Goal: Task Accomplishment & Management: Manage account settings

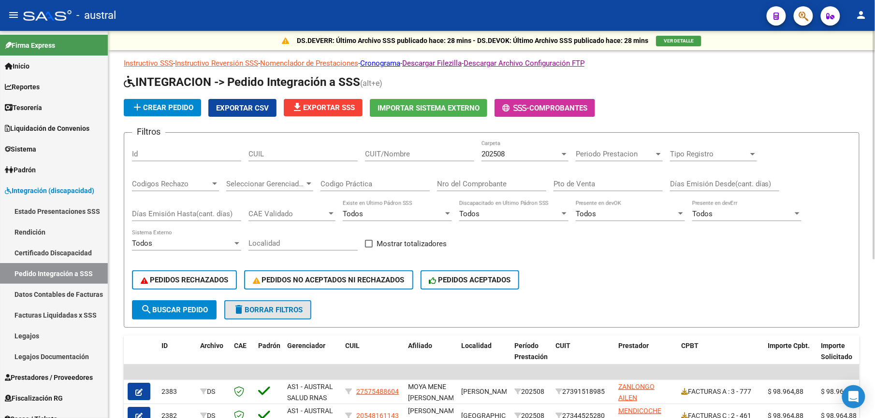
click at [296, 303] on button "delete Borrar Filtros" at bounding box center [267, 310] width 87 height 19
click at [294, 312] on span "delete Borrar Filtros" at bounding box center [268, 310] width 70 height 9
click at [273, 301] on button "delete Borrar Filtros" at bounding box center [267, 310] width 87 height 19
click at [255, 312] on span "delete Borrar Filtros" at bounding box center [268, 310] width 70 height 9
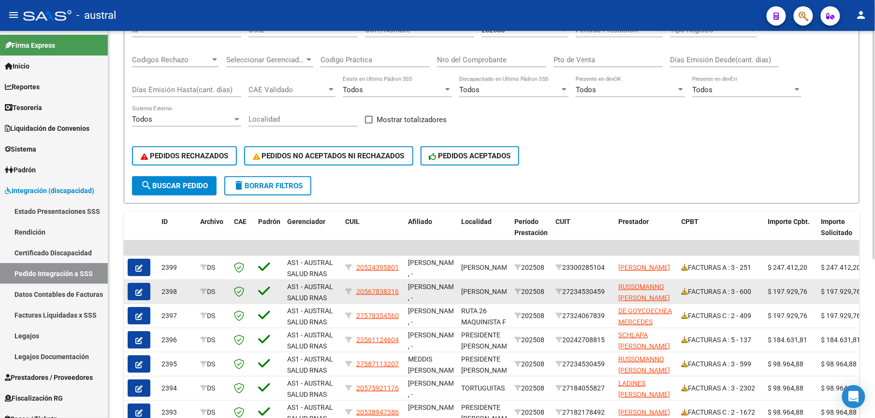
scroll to position [129, 0]
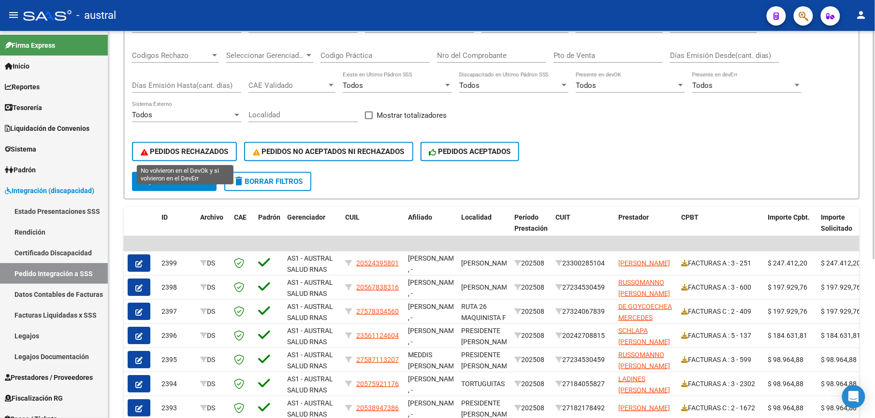
click at [215, 157] on button "PEDIDOS RECHAZADOS" at bounding box center [184, 151] width 105 height 19
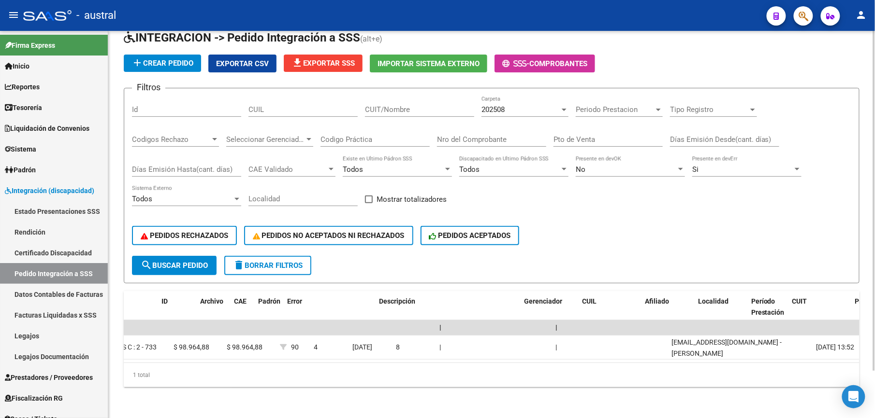
scroll to position [0, 0]
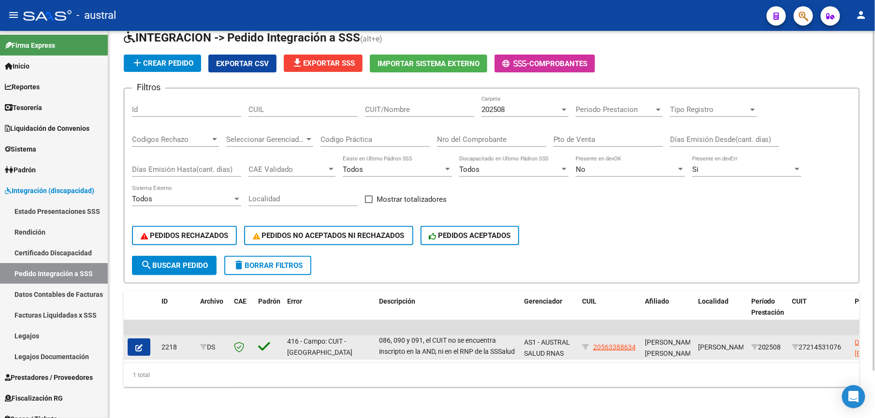
click at [136, 345] on icon "button" at bounding box center [138, 348] width 7 height 7
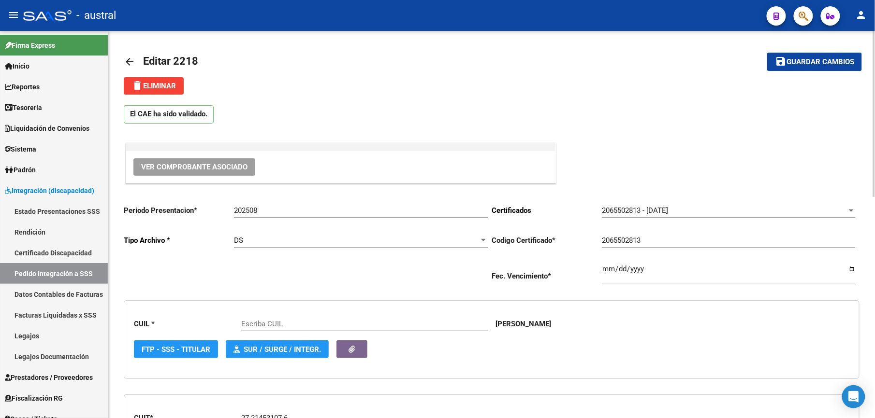
type input "20563388634"
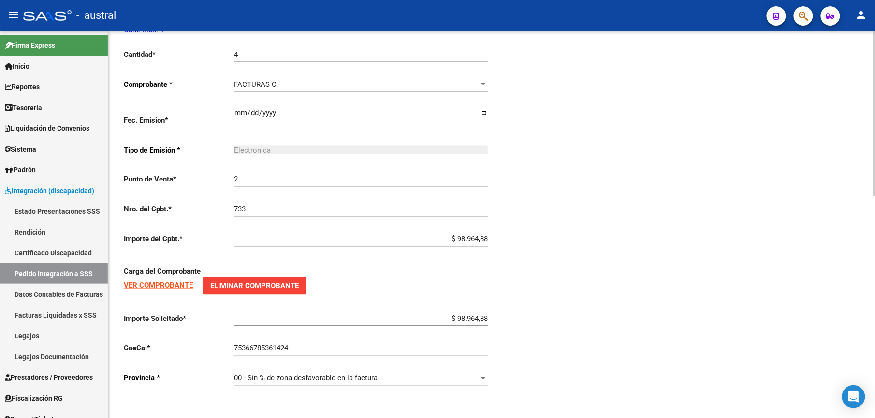
scroll to position [519, 0]
click at [172, 287] on strong "VER COMPROBANTE" at bounding box center [158, 286] width 69 height 9
drag, startPoint x: 236, startPoint y: 286, endPoint x: 330, endPoint y: 291, distance: 94.3
click at [236, 286] on span "Eliminar Comprobante" at bounding box center [254, 286] width 88 height 9
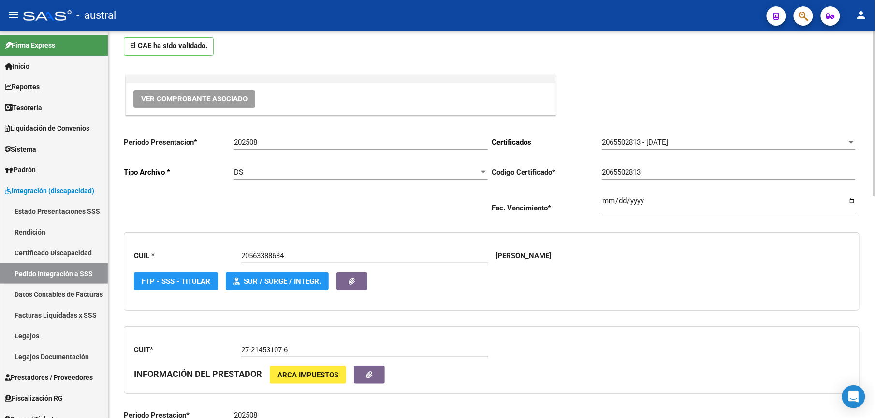
drag, startPoint x: 98, startPoint y: 266, endPoint x: 108, endPoint y: 264, distance: 10.8
click at [98, 266] on link "Pedido Integración a SSS" at bounding box center [54, 273] width 108 height 21
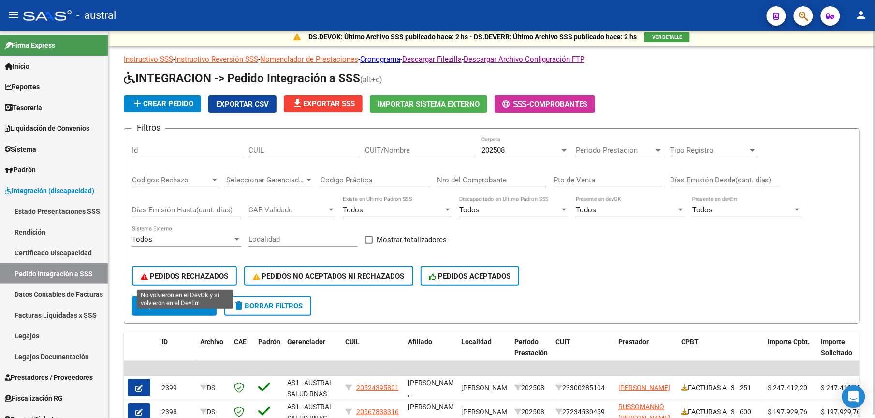
click at [188, 337] on div "ID" at bounding box center [176, 342] width 31 height 11
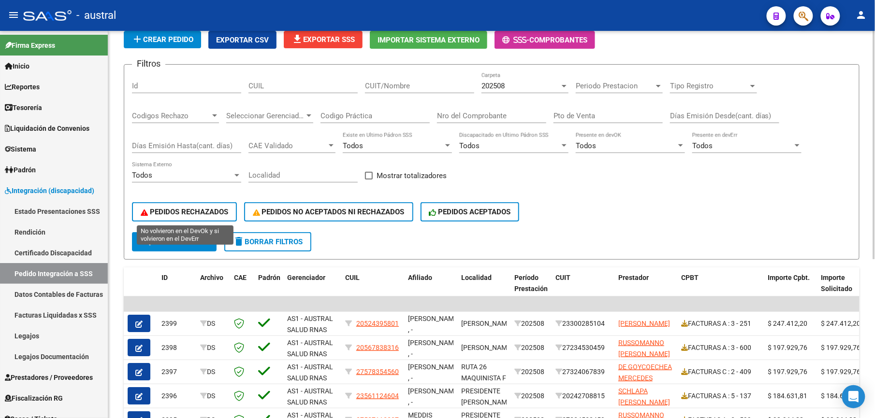
click at [200, 213] on span "PEDIDOS RECHAZADOS" at bounding box center [184, 212] width 87 height 9
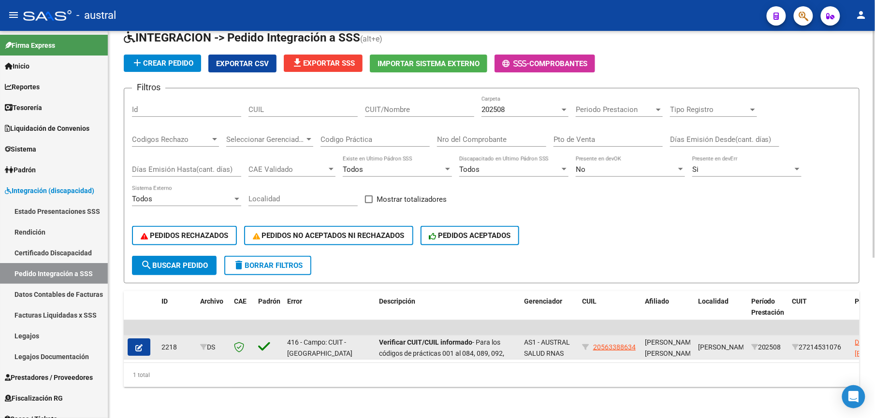
scroll to position [53, 0]
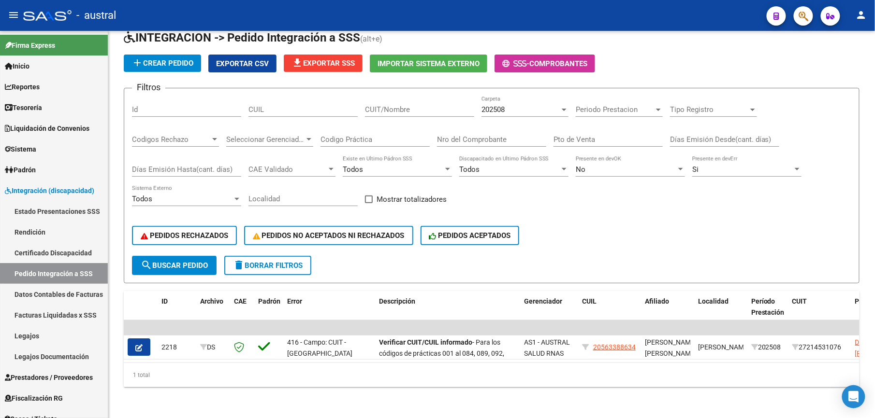
click at [145, 339] on button "button" at bounding box center [139, 347] width 23 height 17
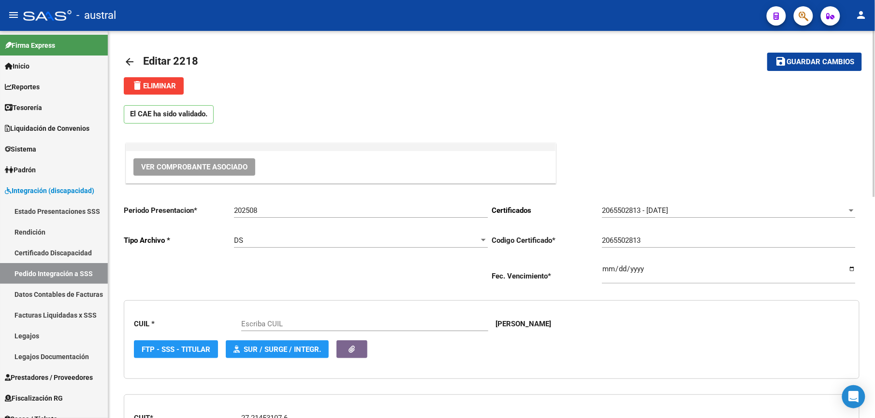
click at [163, 86] on span "delete Eliminar" at bounding box center [153, 86] width 44 height 9
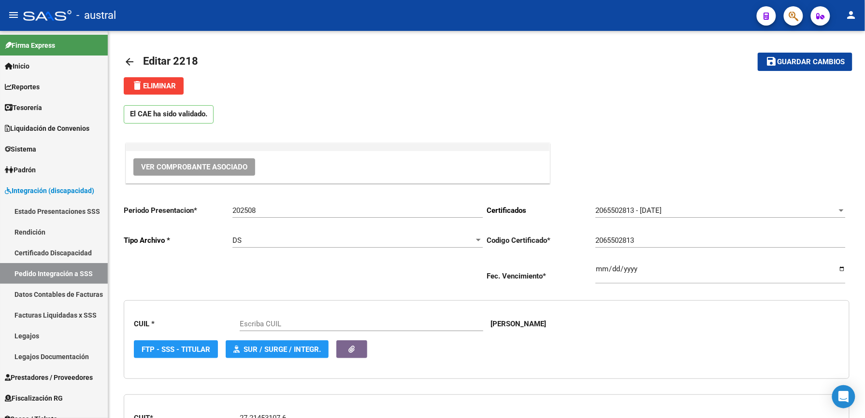
type input "20563388634"
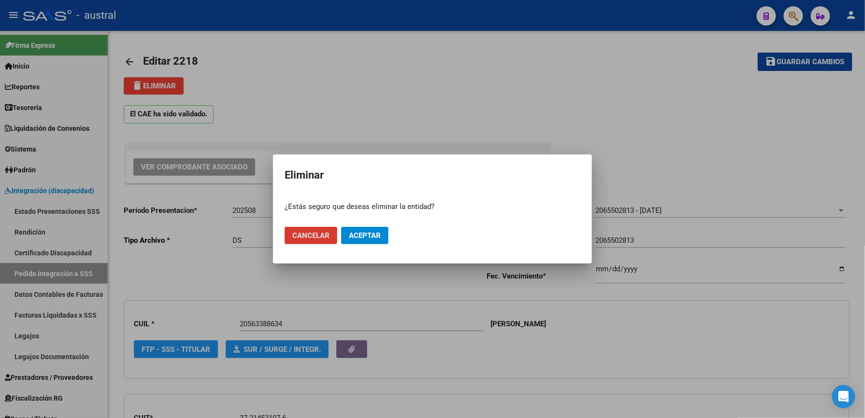
click at [366, 236] on span "Aceptar" at bounding box center [365, 235] width 32 height 9
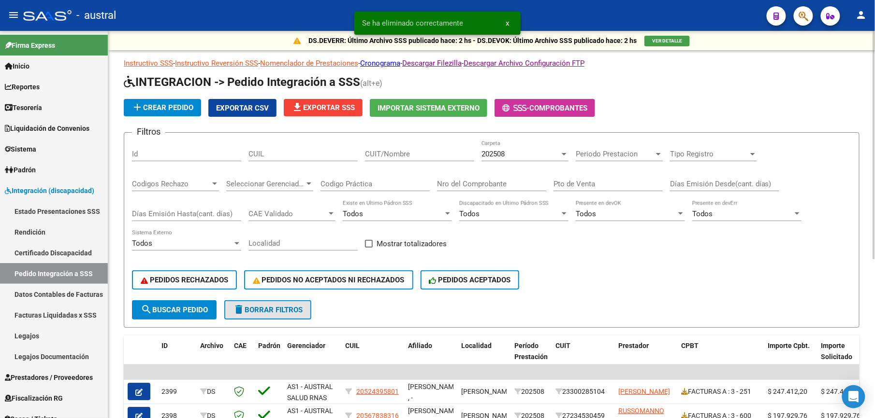
click at [289, 310] on span "delete Borrar Filtros" at bounding box center [268, 310] width 70 height 9
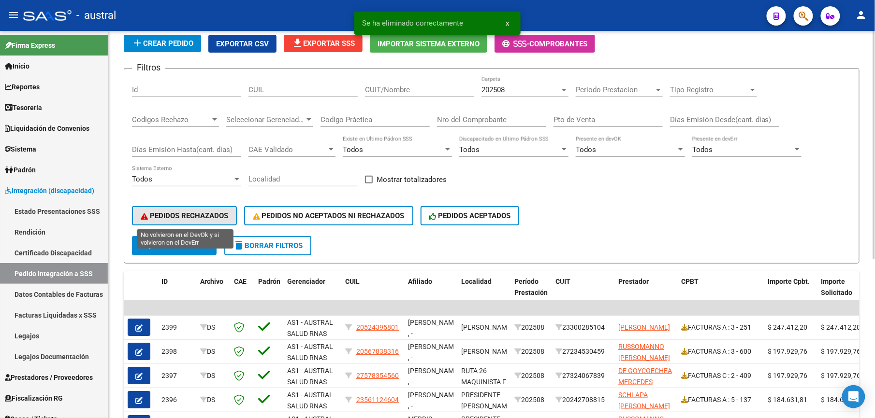
click at [173, 207] on button "PEDIDOS RECHAZADOS" at bounding box center [184, 215] width 105 height 19
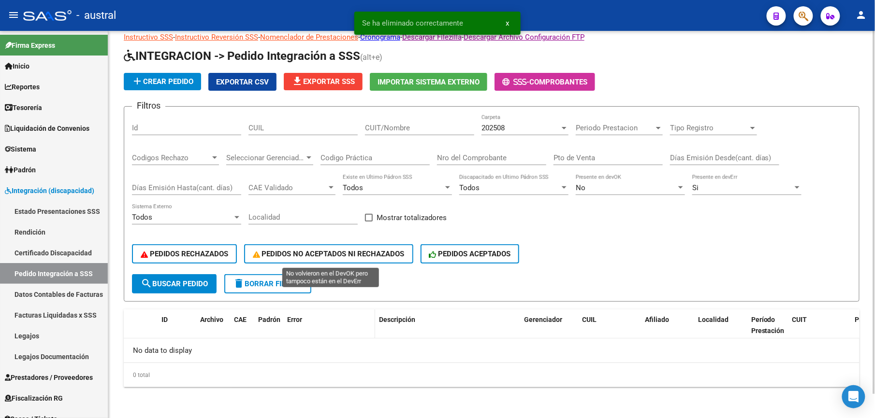
scroll to position [26, 0]
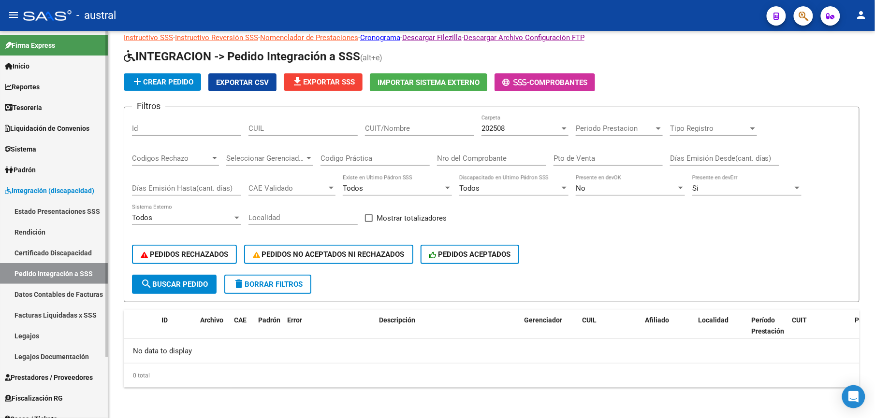
drag, startPoint x: 40, startPoint y: 184, endPoint x: 54, endPoint y: 187, distance: 14.9
click at [40, 184] on link "Integración (discapacidad)" at bounding box center [54, 190] width 108 height 21
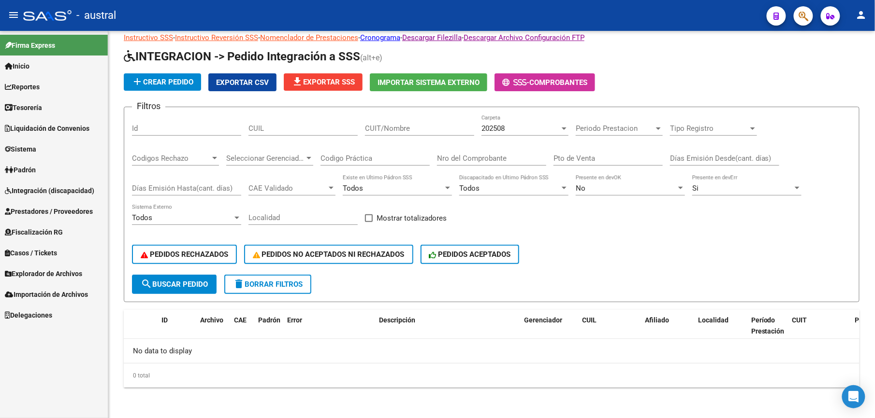
click at [64, 215] on span "Prestadores / Proveedores" at bounding box center [49, 211] width 88 height 11
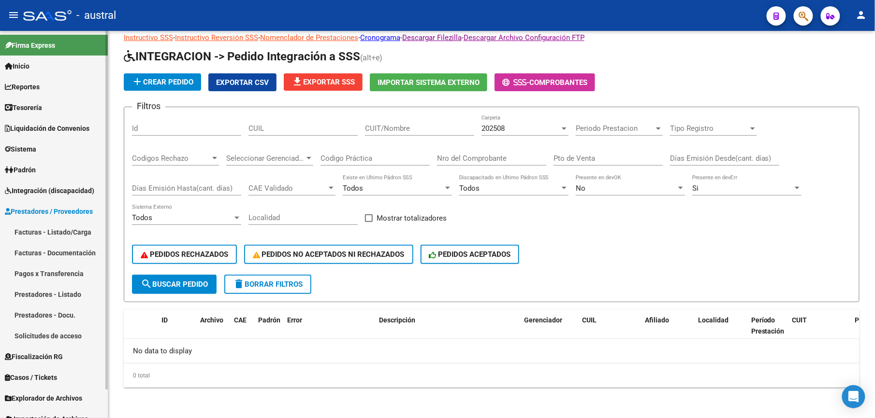
click at [47, 231] on link "Facturas - Listado/Carga" at bounding box center [54, 232] width 108 height 21
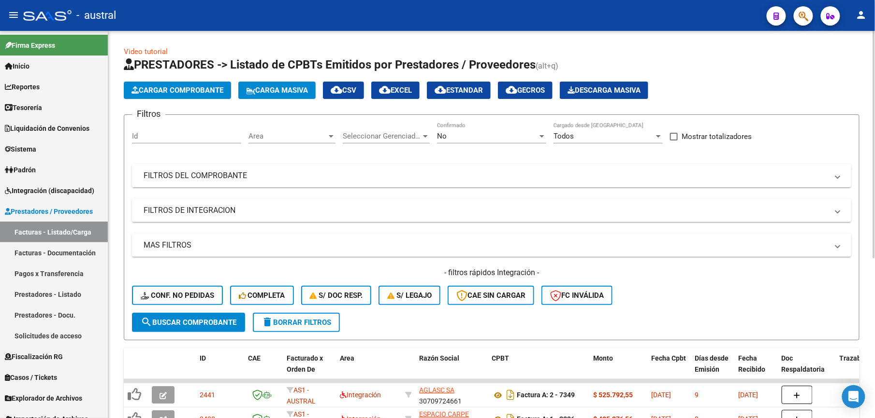
click at [223, 183] on mat-expansion-panel-header "FILTROS DEL COMPROBANTE" at bounding box center [491, 175] width 719 height 23
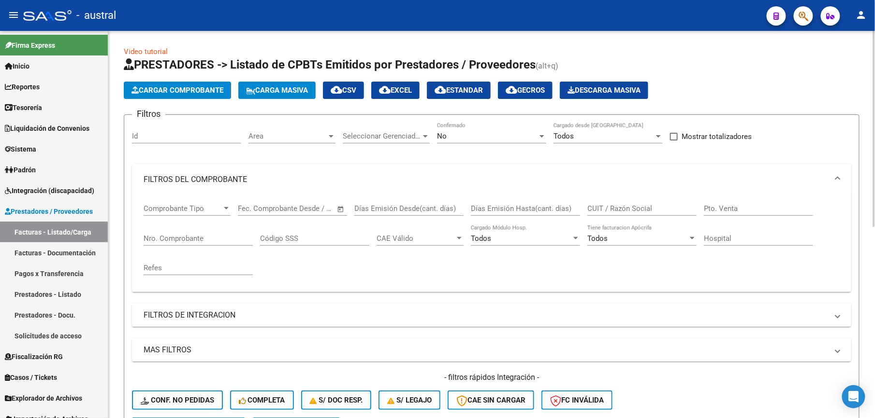
click at [224, 182] on mat-panel-title "FILTROS DEL COMPROBANTE" at bounding box center [486, 179] width 684 height 11
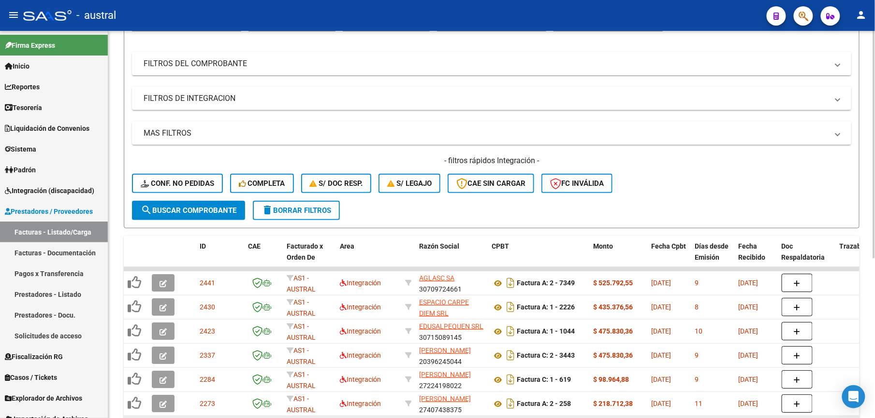
scroll to position [80, 0]
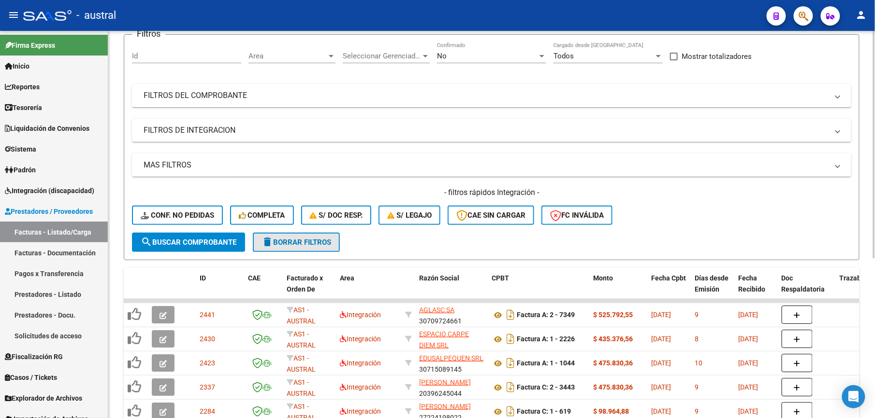
click at [309, 246] on button "delete Borrar Filtros" at bounding box center [296, 242] width 87 height 19
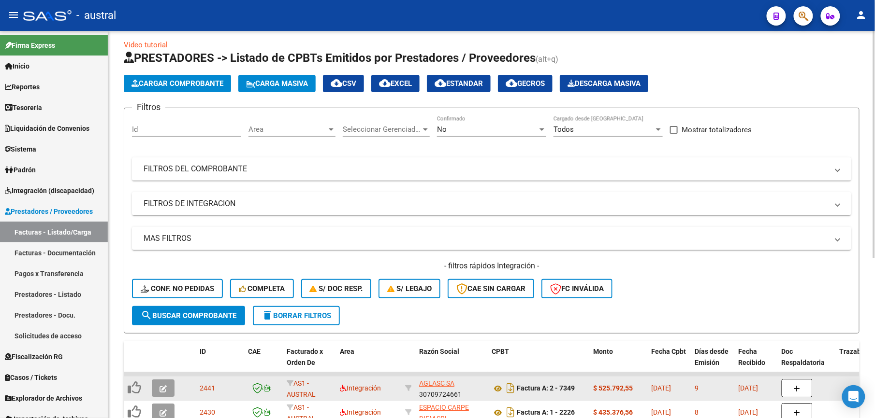
scroll to position [0, 0]
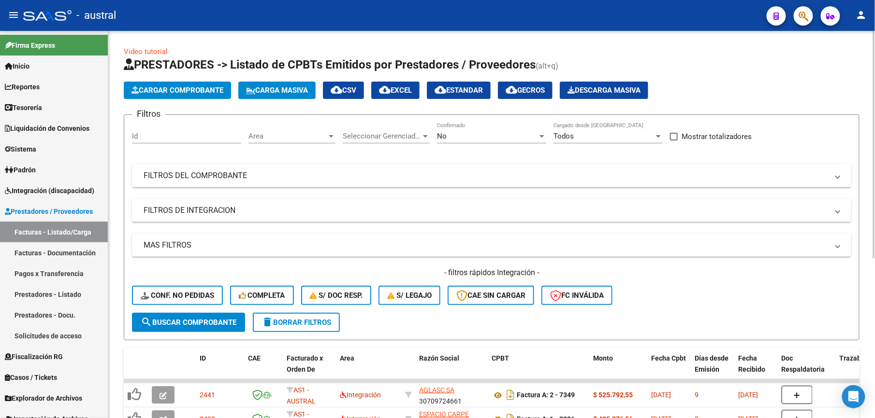
click at [238, 176] on mat-panel-title "FILTROS DEL COMPROBANTE" at bounding box center [486, 176] width 684 height 11
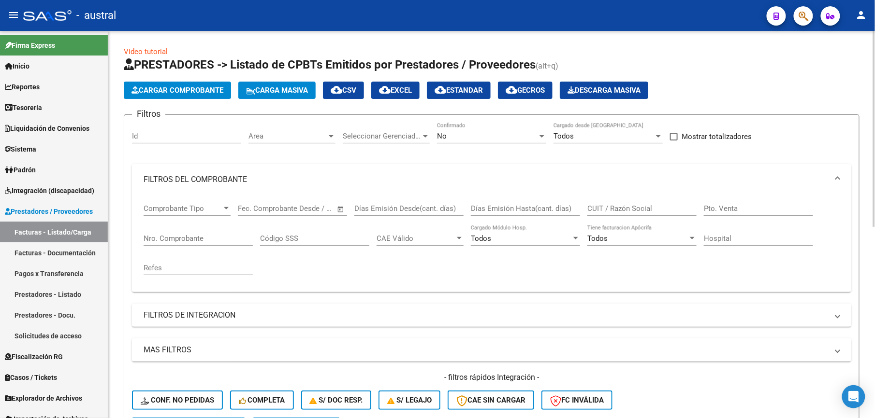
click at [632, 203] on div "CUIT / Razón Social" at bounding box center [641, 205] width 109 height 21
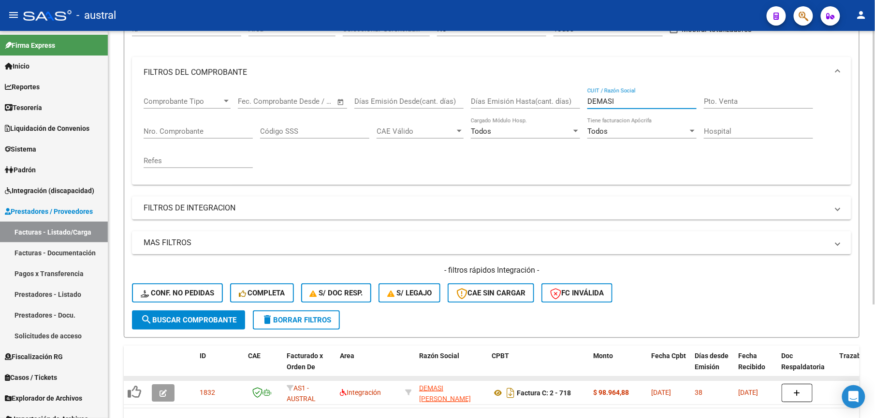
scroll to position [129, 0]
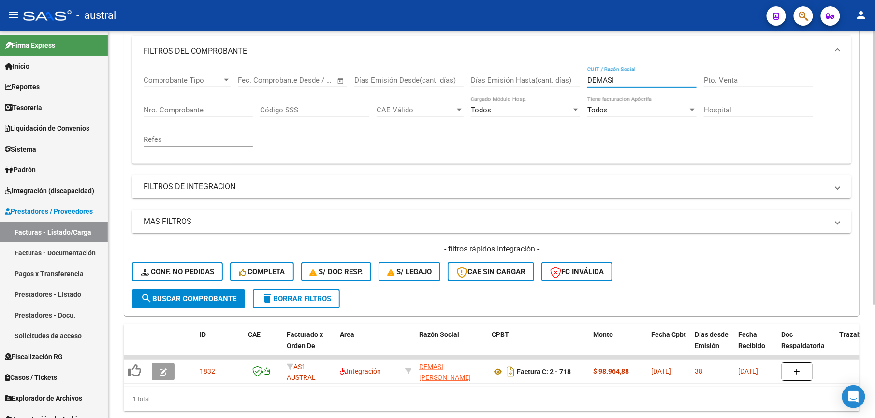
type input "DEMASI"
click at [215, 303] on button "search Buscar Comprobante" at bounding box center [188, 298] width 113 height 19
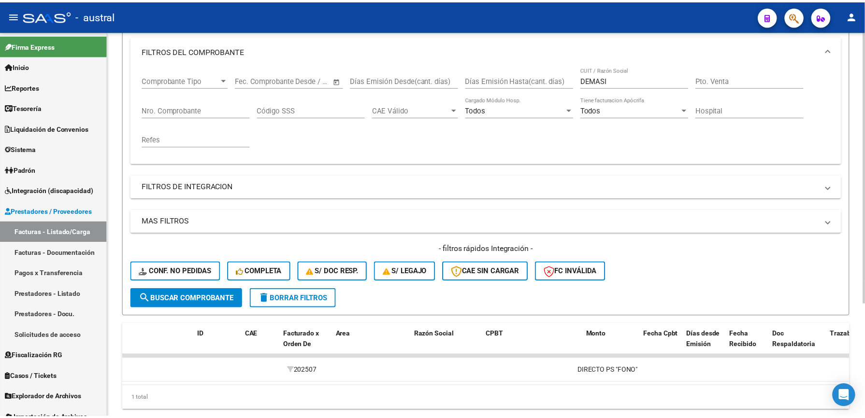
scroll to position [0, 0]
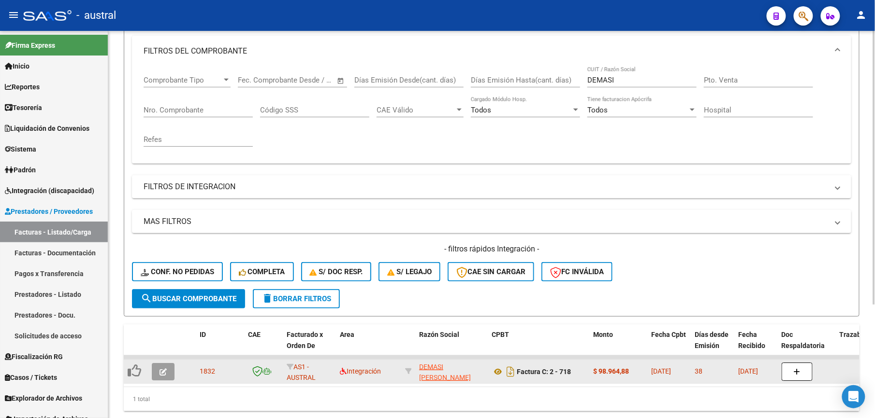
click at [164, 370] on icon "button" at bounding box center [162, 372] width 7 height 7
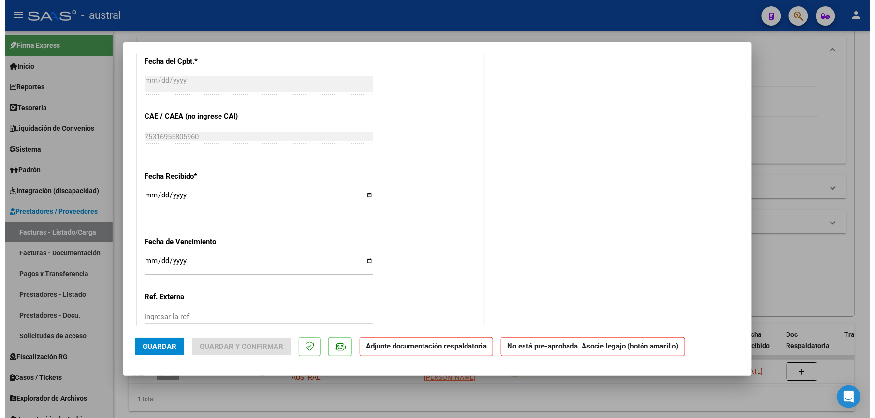
scroll to position [637, 0]
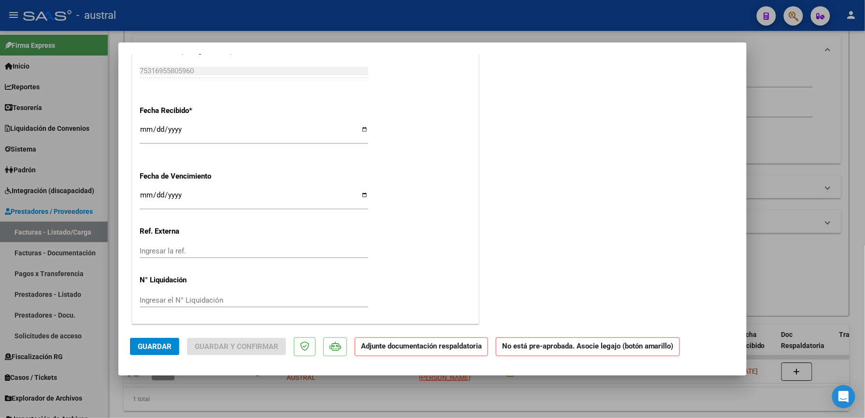
type input "$ 0,00"
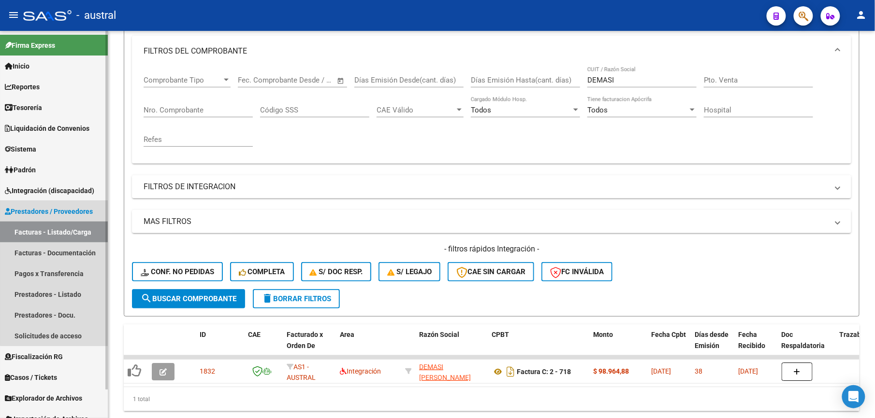
click at [82, 233] on link "Facturas - Listado/Carga" at bounding box center [54, 232] width 108 height 21
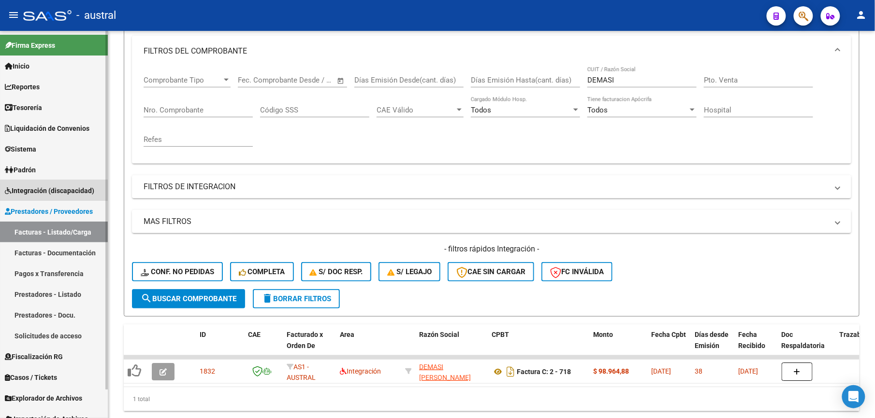
click at [68, 194] on span "Integración (discapacidad)" at bounding box center [49, 191] width 89 height 11
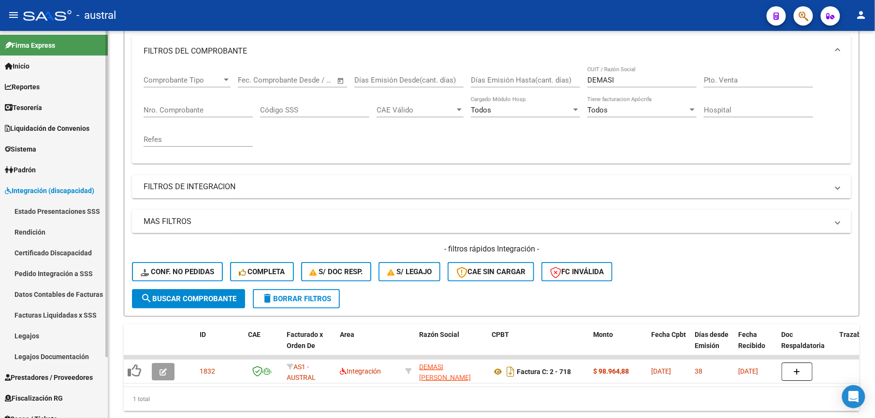
click at [79, 269] on link "Pedido Integración a SSS" at bounding box center [54, 273] width 108 height 21
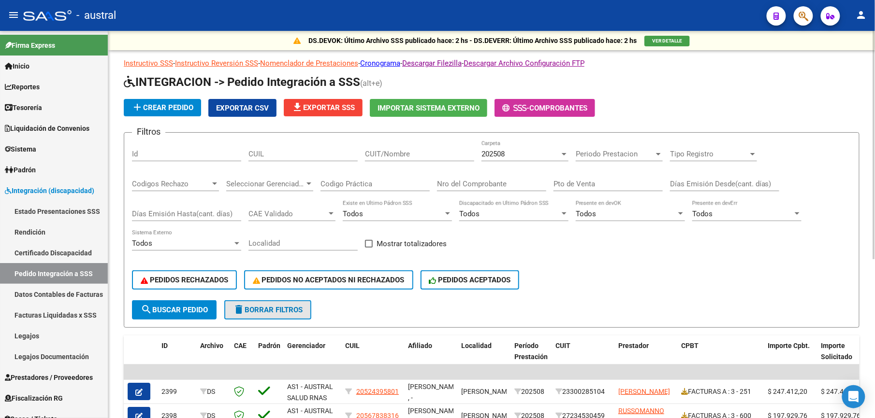
click at [301, 313] on span "delete Borrar Filtros" at bounding box center [268, 310] width 70 height 9
click at [399, 157] on input "CUIT/Nombre" at bounding box center [419, 154] width 109 height 9
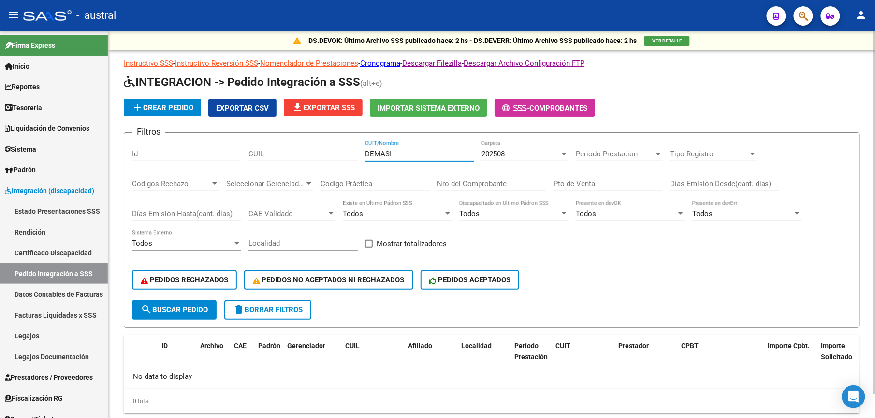
type input "DEMASI"
click at [270, 312] on span "delete Borrar Filtros" at bounding box center [268, 310] width 70 height 9
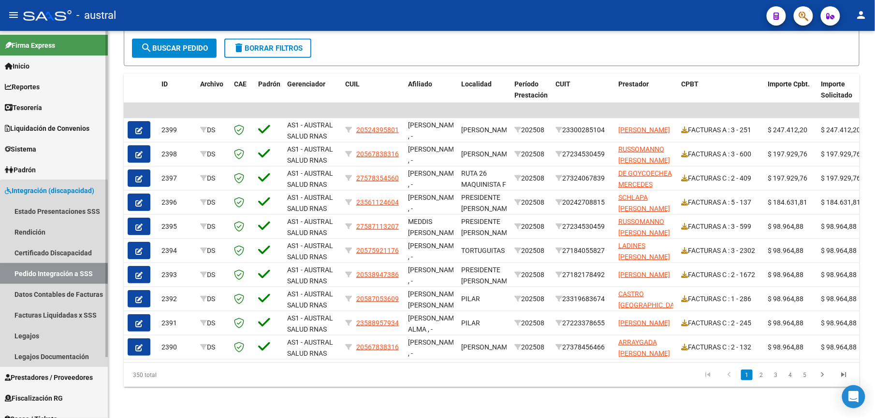
click at [58, 275] on link "Pedido Integración a SSS" at bounding box center [54, 273] width 108 height 21
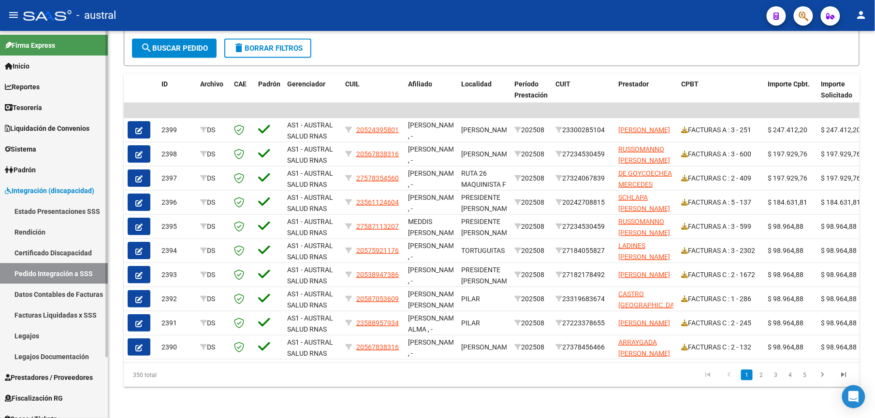
click at [41, 254] on link "Certificado Discapacidad" at bounding box center [54, 253] width 108 height 21
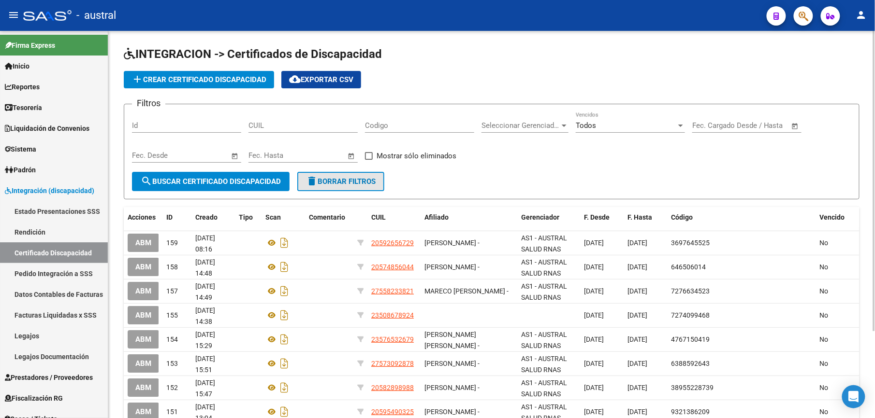
click at [326, 184] on span "delete Borrar Filtros" at bounding box center [341, 181] width 70 height 9
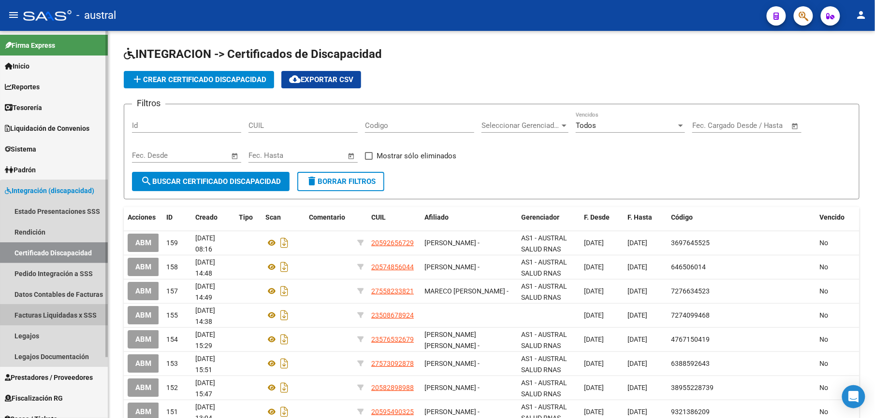
click at [60, 311] on link "Facturas Liquidadas x SSS" at bounding box center [54, 315] width 108 height 21
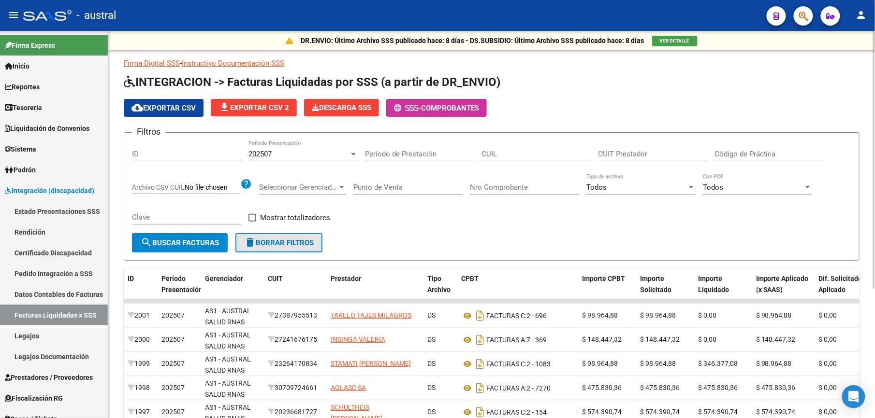
click at [310, 245] on span "delete Borrar Filtros" at bounding box center [279, 243] width 70 height 9
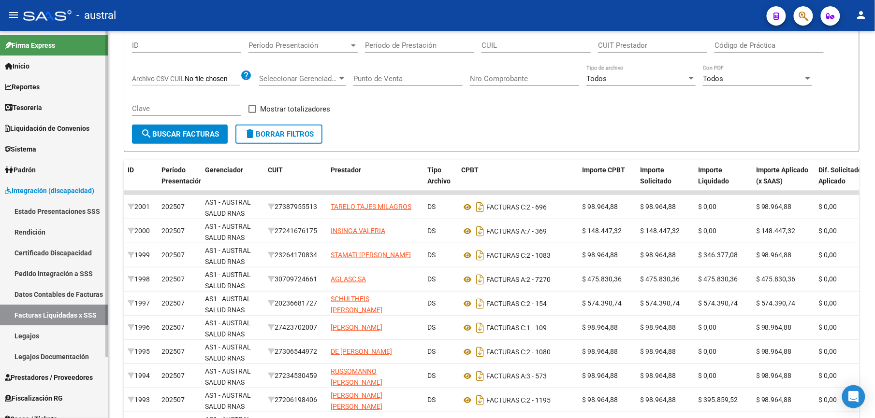
scroll to position [129, 0]
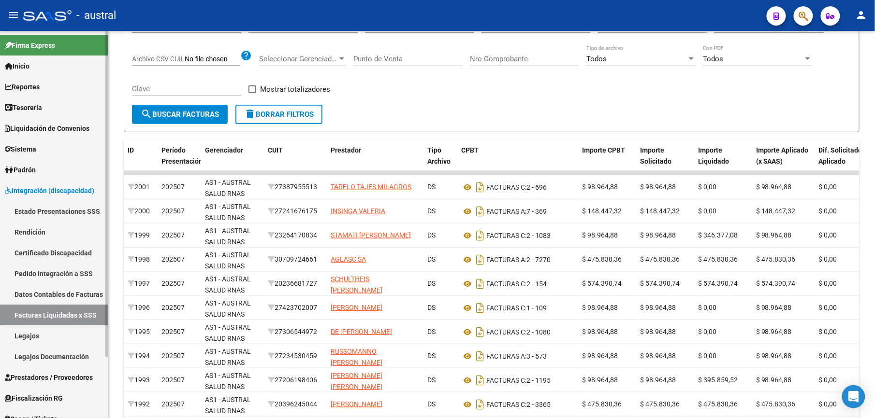
click at [51, 347] on link "Legajos Documentación" at bounding box center [54, 356] width 108 height 21
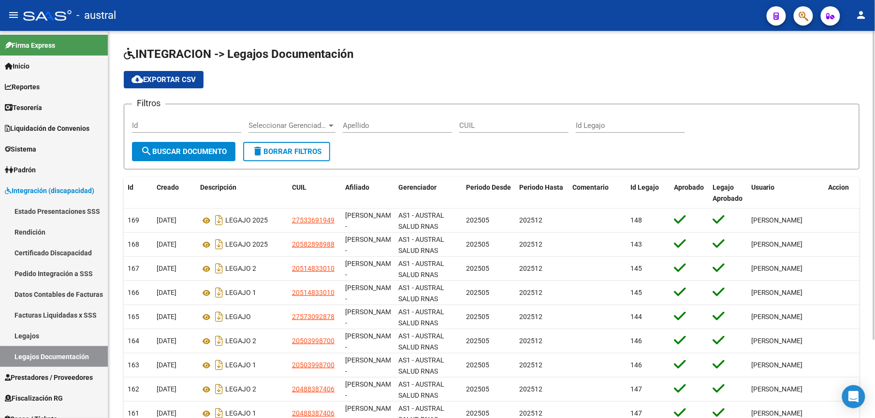
click at [275, 149] on span "delete Borrar Filtros" at bounding box center [287, 151] width 70 height 9
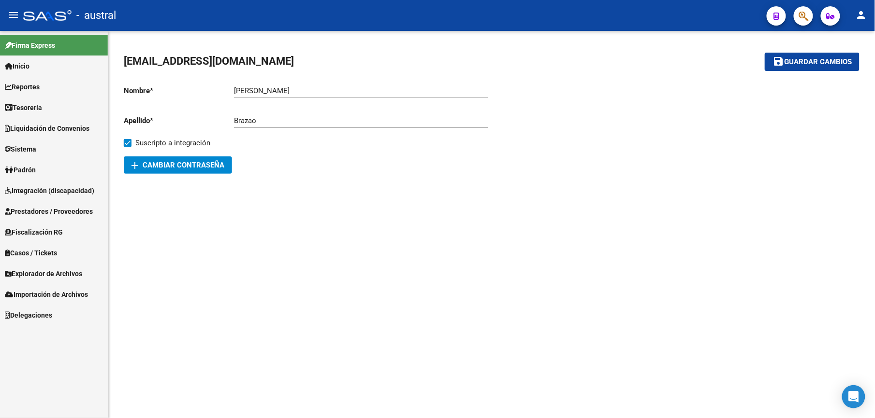
click at [43, 190] on span "Integración (discapacidad)" at bounding box center [49, 191] width 89 height 11
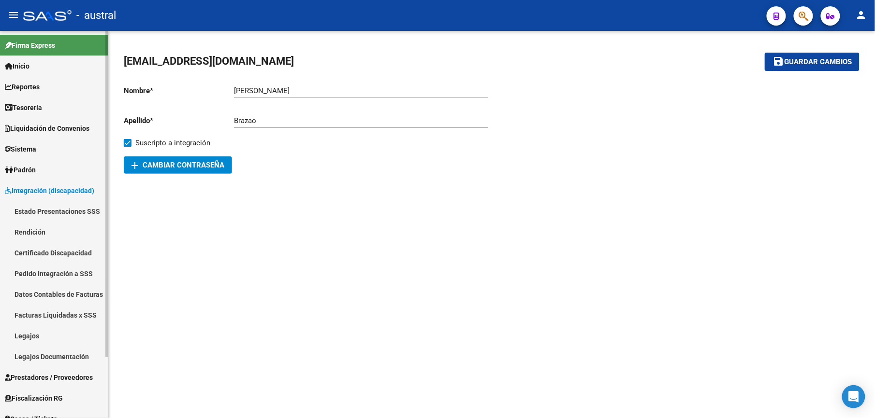
click at [50, 250] on link "Certificado Discapacidad" at bounding box center [54, 253] width 108 height 21
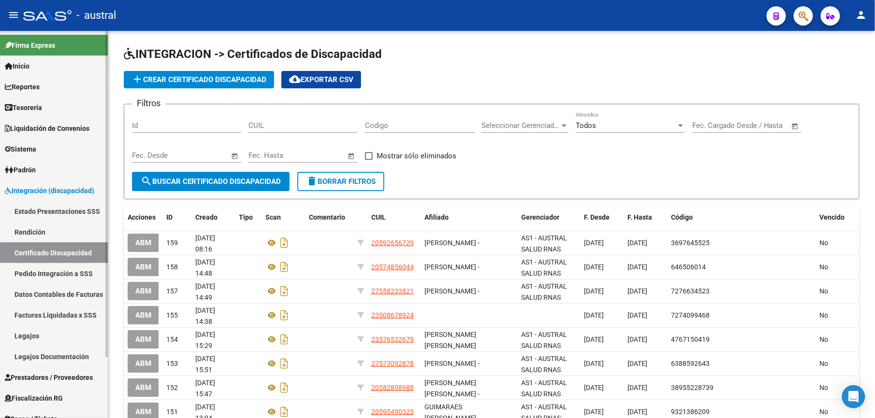
click at [49, 318] on link "Facturas Liquidadas x SSS" at bounding box center [54, 315] width 108 height 21
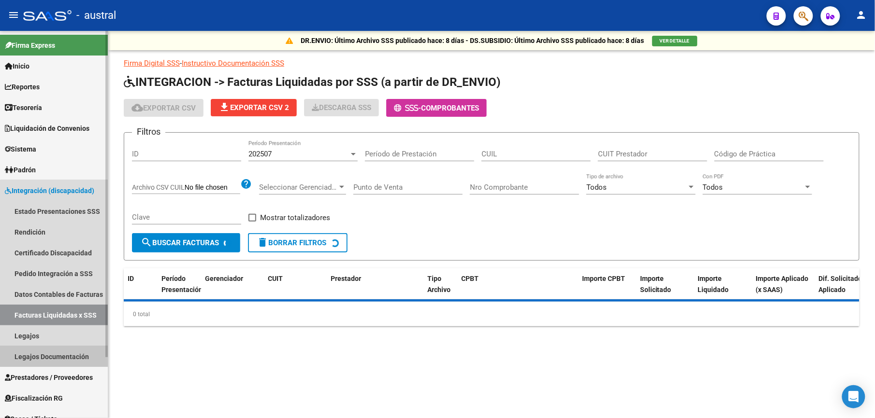
click at [58, 346] on link "Legajos Documentación" at bounding box center [54, 356] width 108 height 21
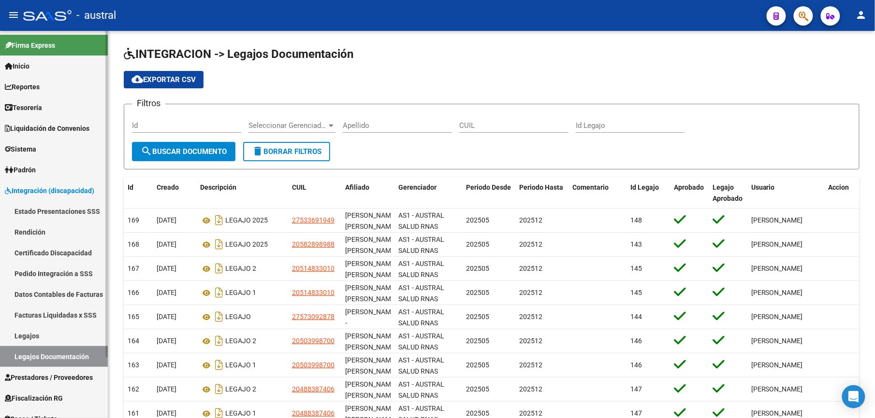
click at [53, 337] on link "Legajos" at bounding box center [54, 336] width 108 height 21
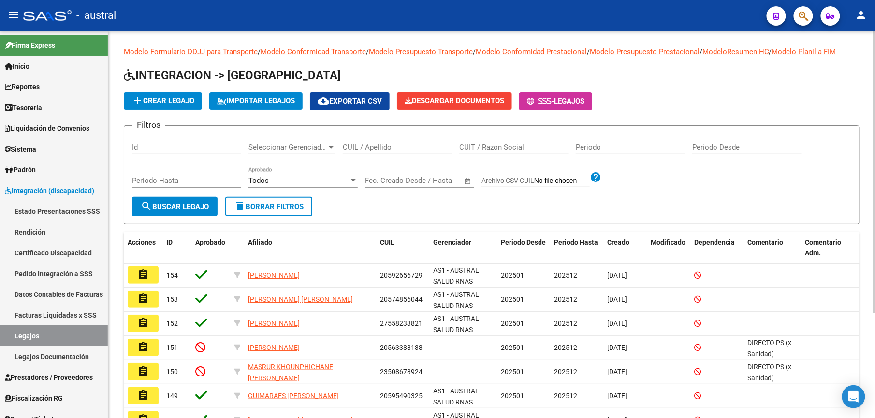
click at [478, 147] on input "CUIT / Razon Social" at bounding box center [513, 147] width 109 height 9
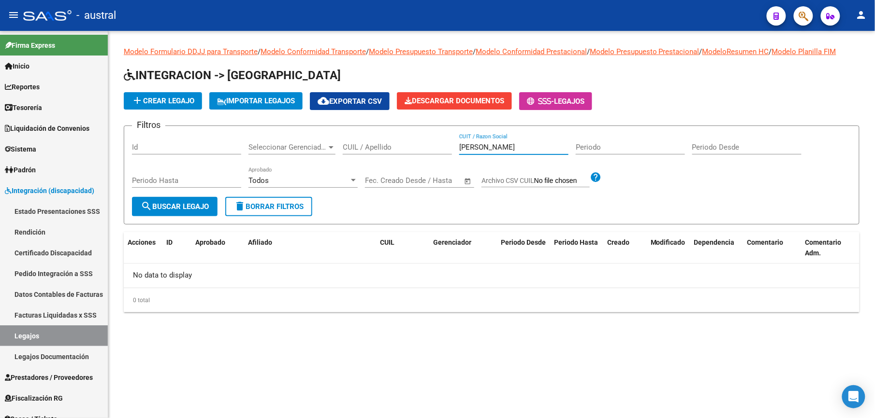
type input "riveros"
click at [426, 153] on div "CUIL / Apellido" at bounding box center [397, 144] width 109 height 21
click at [417, 142] on div "CUIL / Apellido" at bounding box center [397, 144] width 109 height 21
type input "riveros"
drag, startPoint x: 498, startPoint y: 146, endPoint x: 373, endPoint y: 160, distance: 125.5
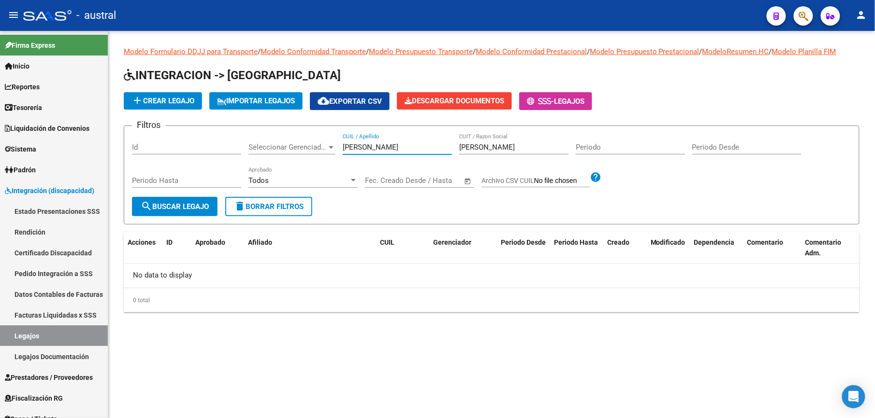
click at [385, 158] on div "Filtros Id Seleccionar Gerenciador Seleccionar Gerenciador riveros CUIL / Apell…" at bounding box center [491, 165] width 719 height 63
click at [209, 202] on span "search Buscar Legajo" at bounding box center [175, 206] width 68 height 9
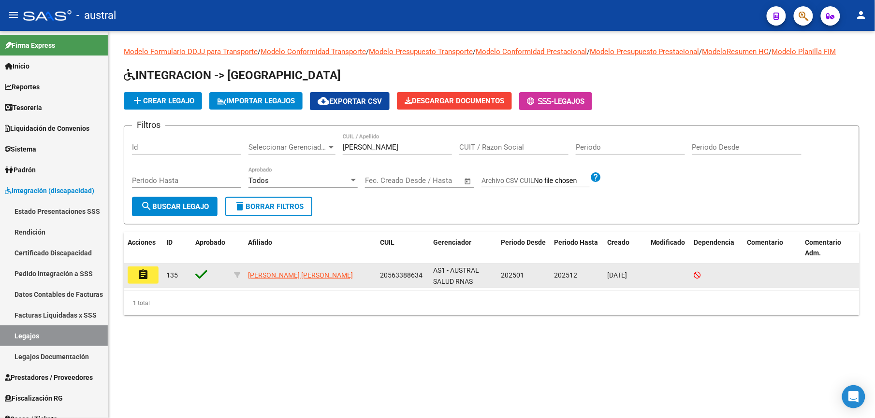
click at [142, 279] on mat-icon "assignment" at bounding box center [143, 275] width 12 height 12
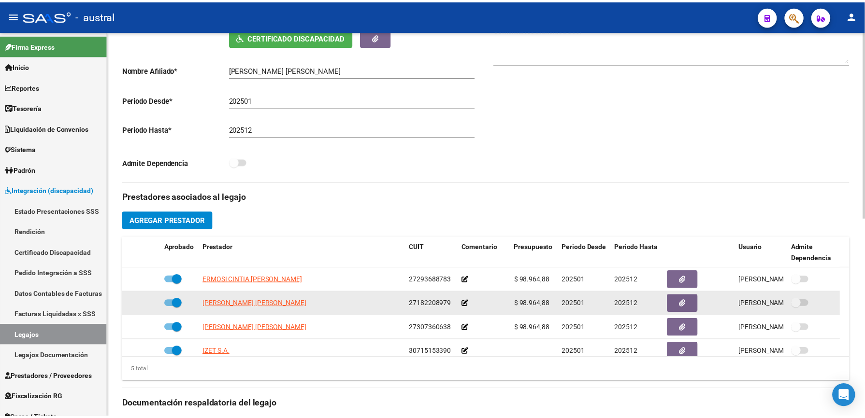
scroll to position [33, 0]
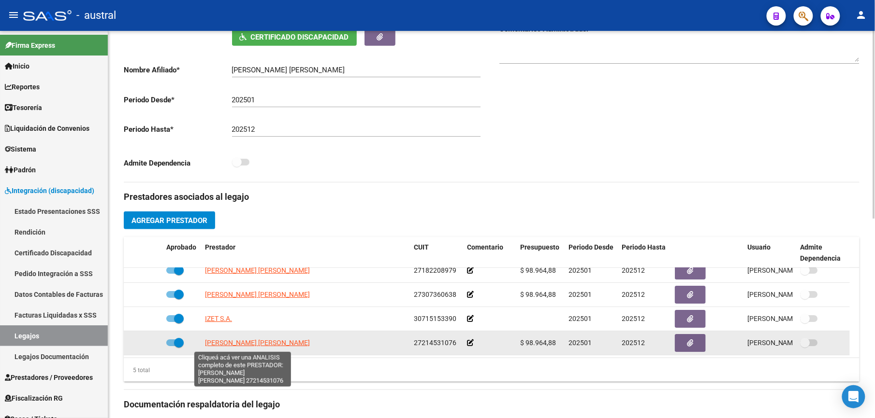
click at [256, 343] on span "DEMASI [PERSON_NAME]" at bounding box center [257, 343] width 105 height 8
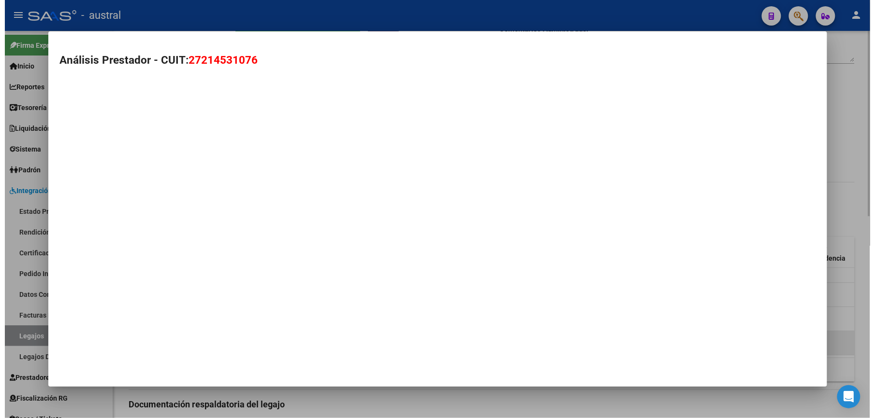
scroll to position [203, 0]
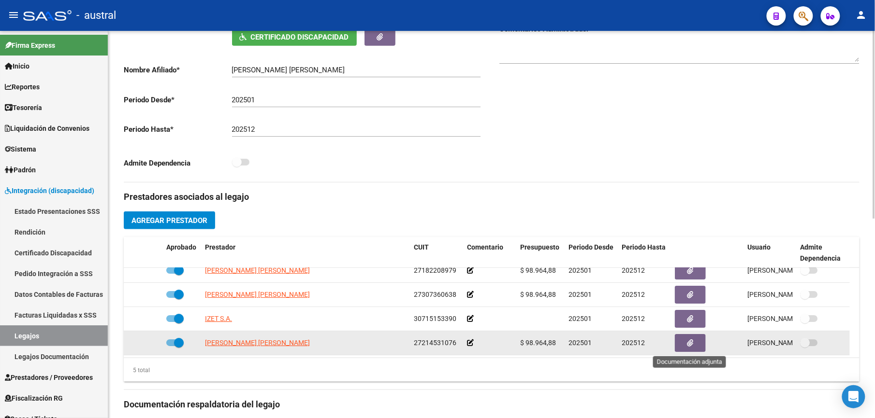
click at [685, 348] on button "button" at bounding box center [690, 343] width 31 height 18
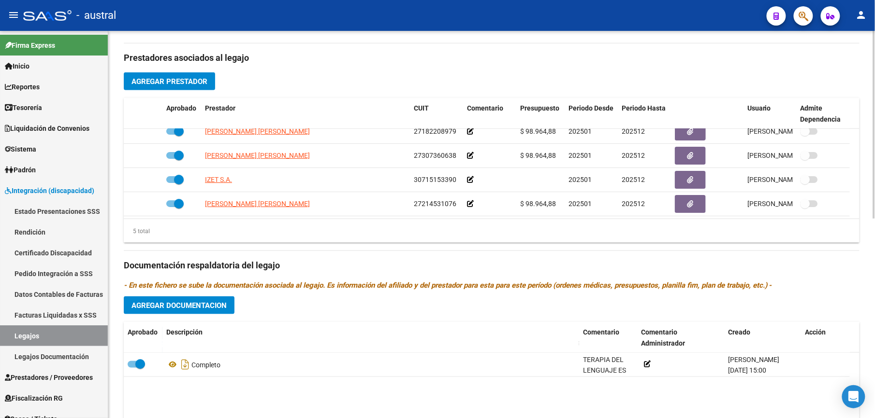
scroll to position [413, 0]
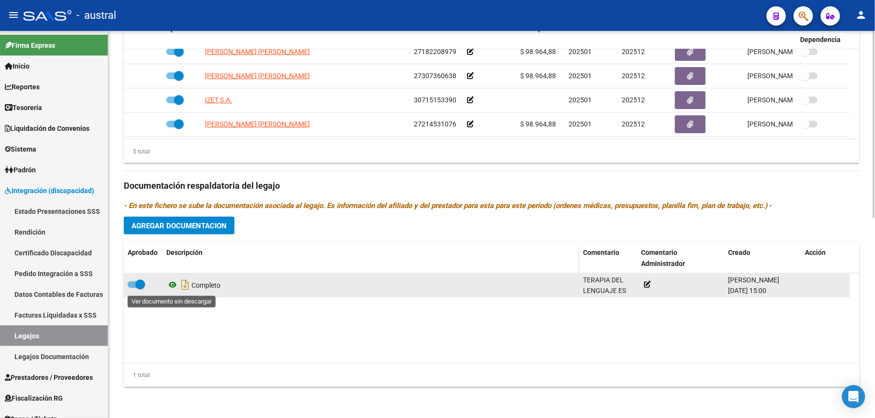
click at [172, 287] on icon at bounding box center [172, 286] width 13 height 12
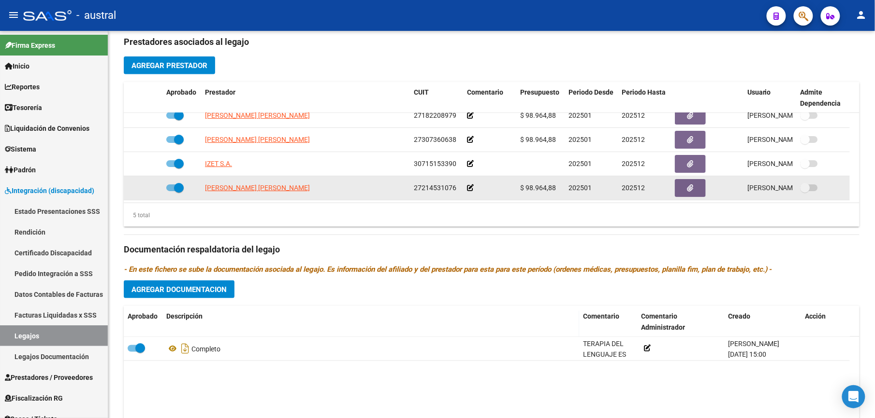
click at [250, 191] on span "DEMASI [PERSON_NAME]" at bounding box center [257, 188] width 105 height 8
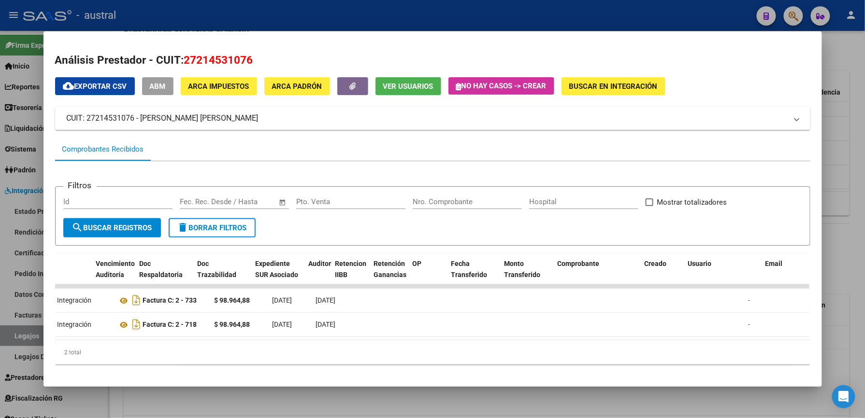
scroll to position [0, 0]
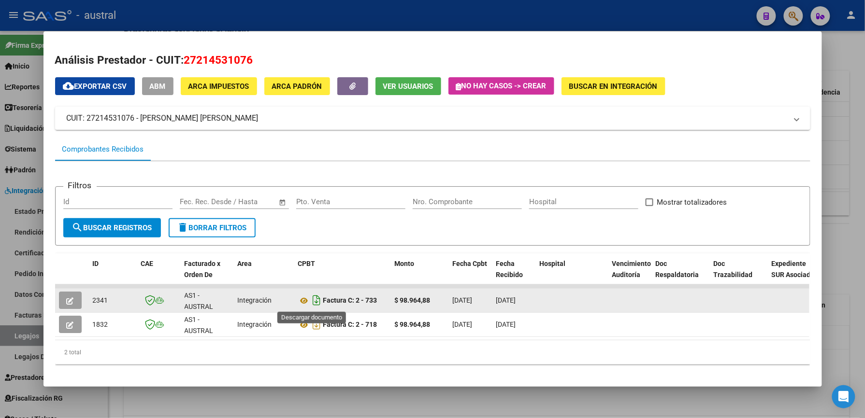
click at [312, 302] on icon "Descargar documento" at bounding box center [317, 300] width 13 height 15
